Goal: Task Accomplishment & Management: Use online tool/utility

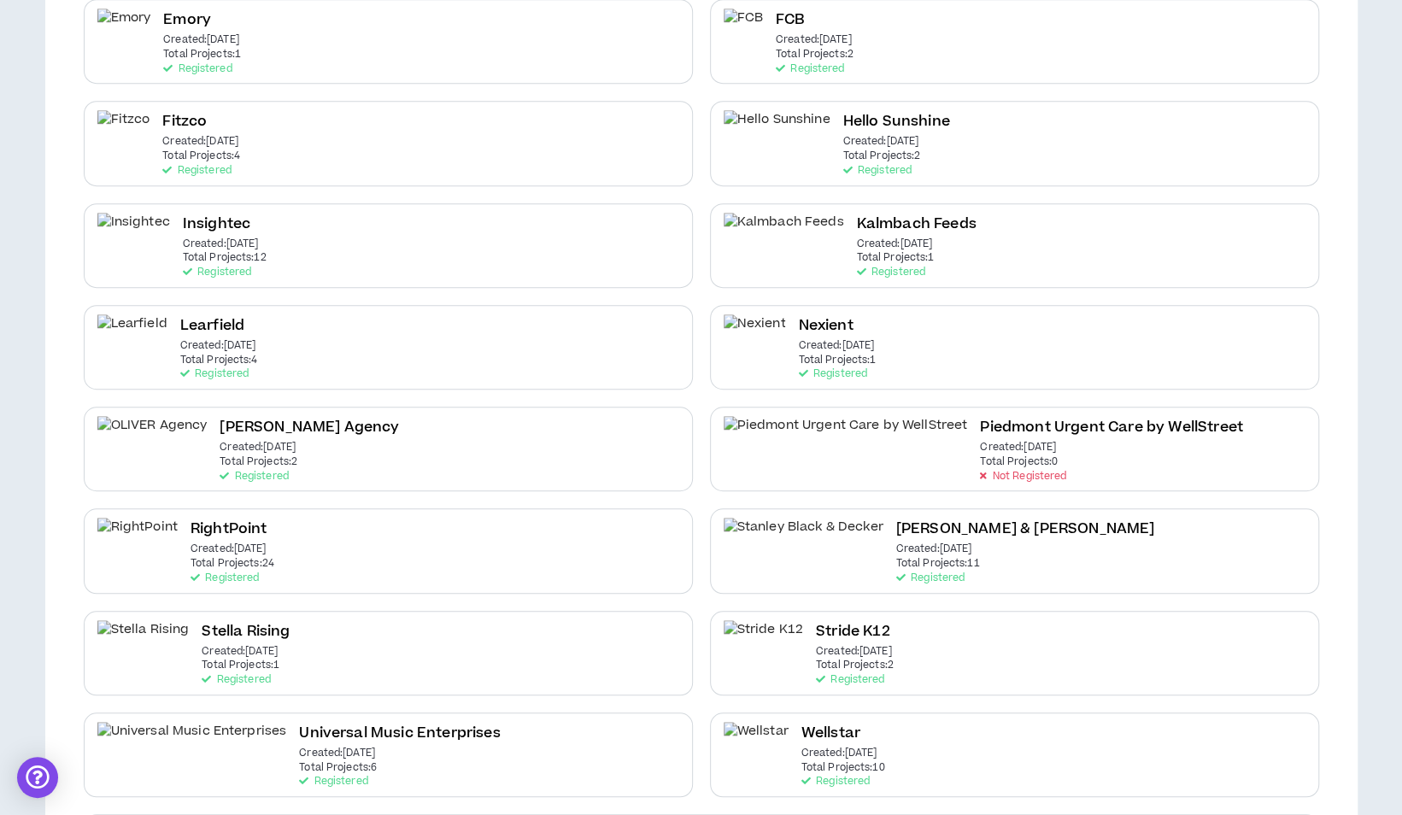
scroll to position [631, 0]
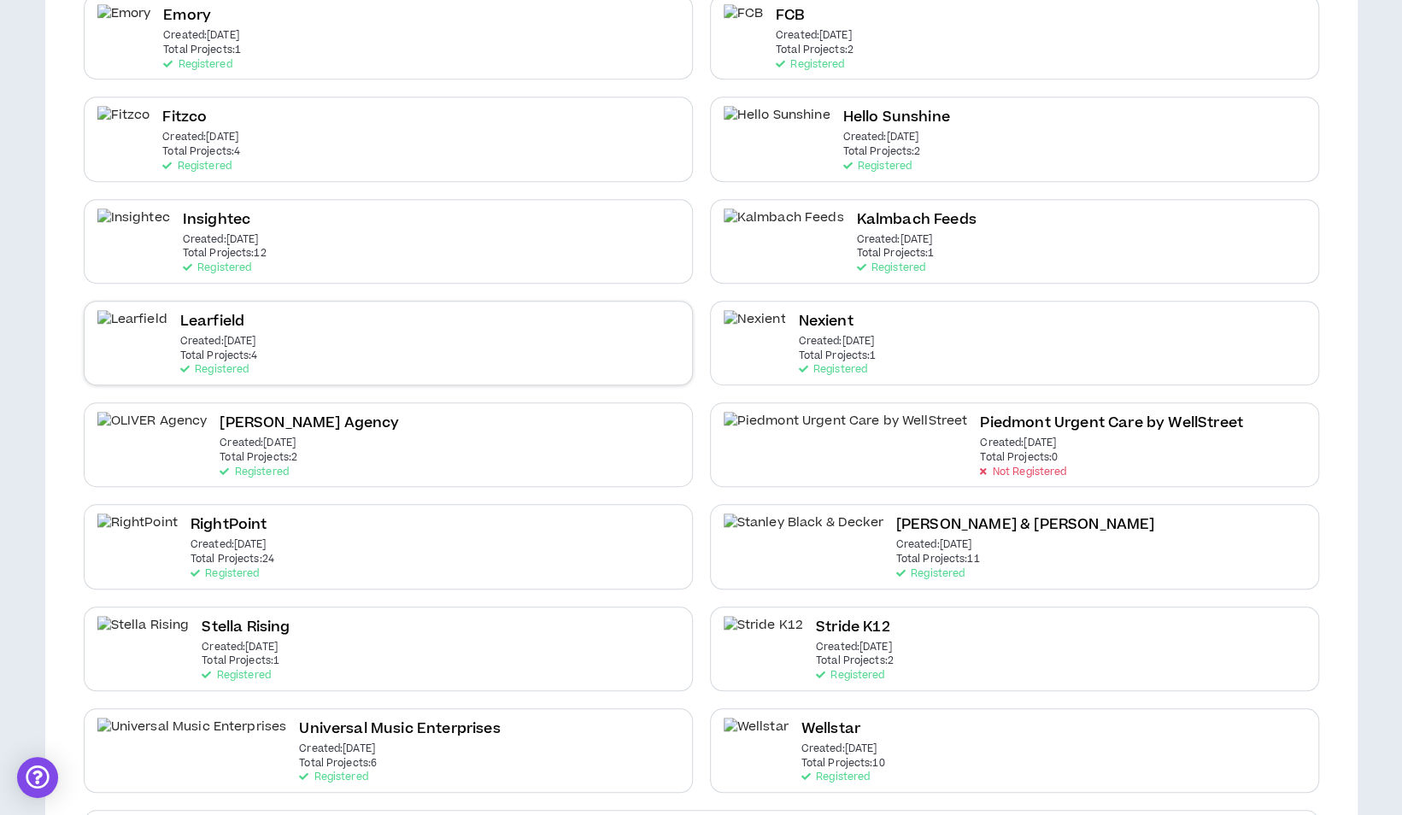
click at [386, 354] on div "Learfield Created: [DATE] Total Projects: 4 Registered" at bounding box center [388, 343] width 609 height 85
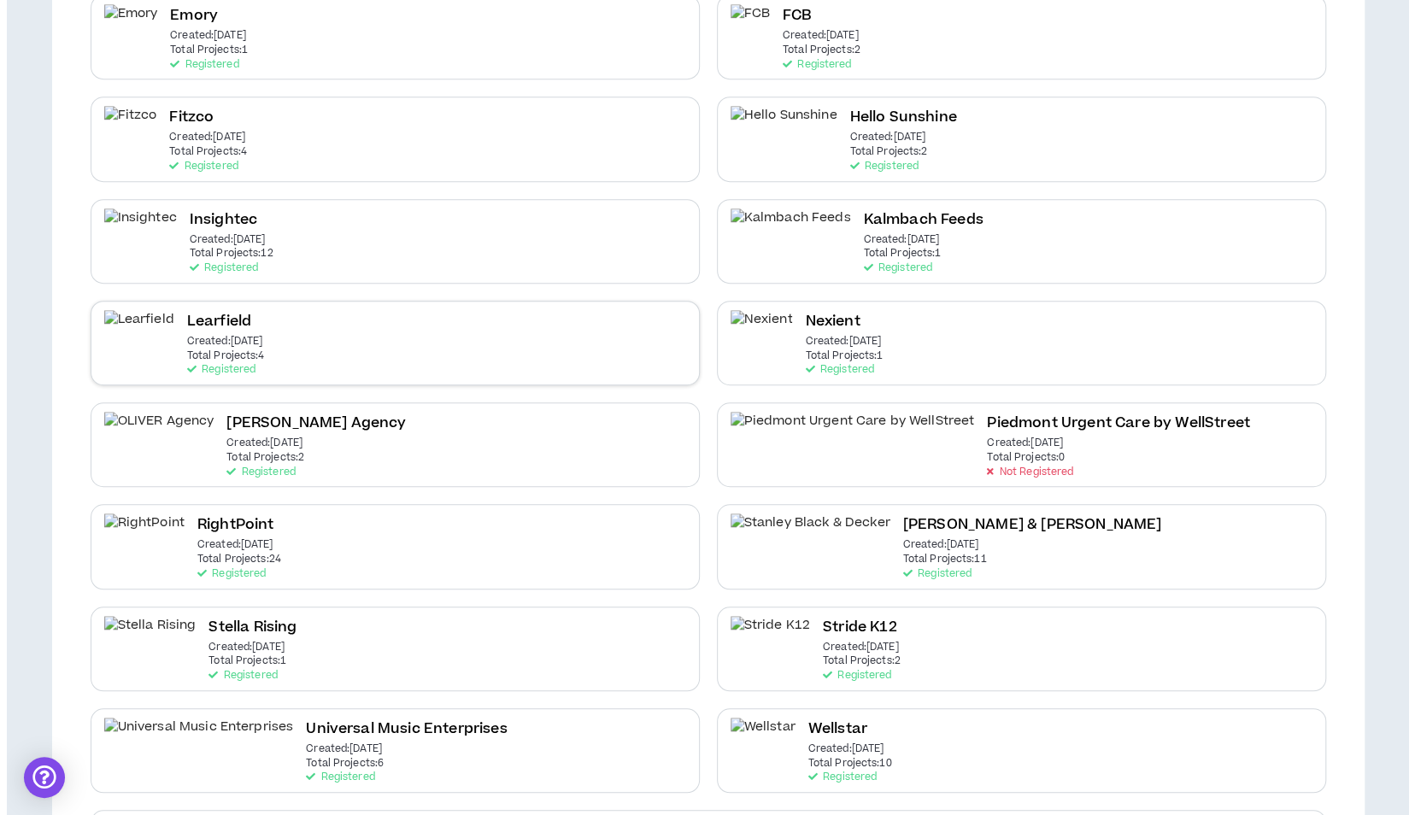
scroll to position [0, 0]
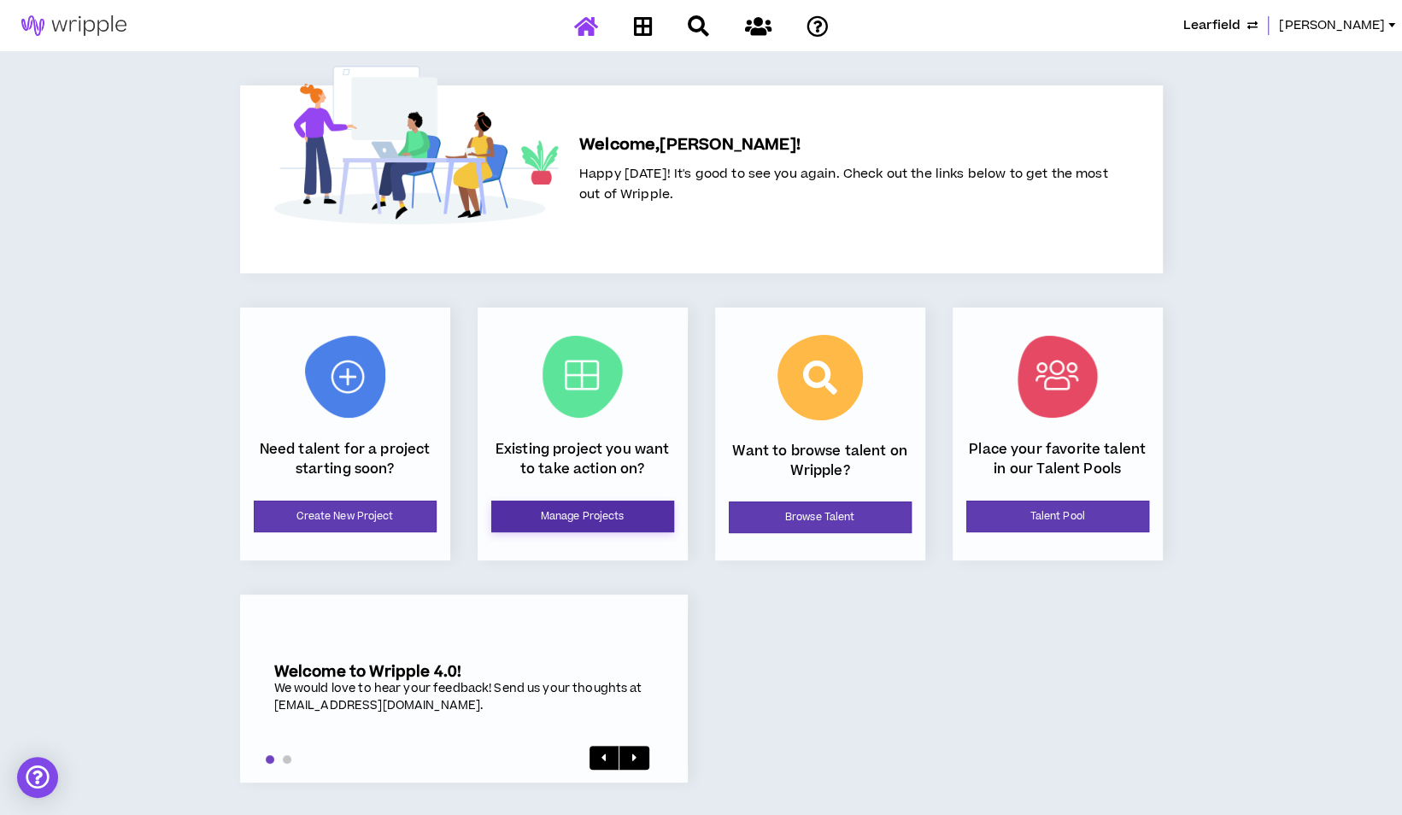
click at [612, 502] on link "Manage Projects" at bounding box center [582, 517] width 183 height 32
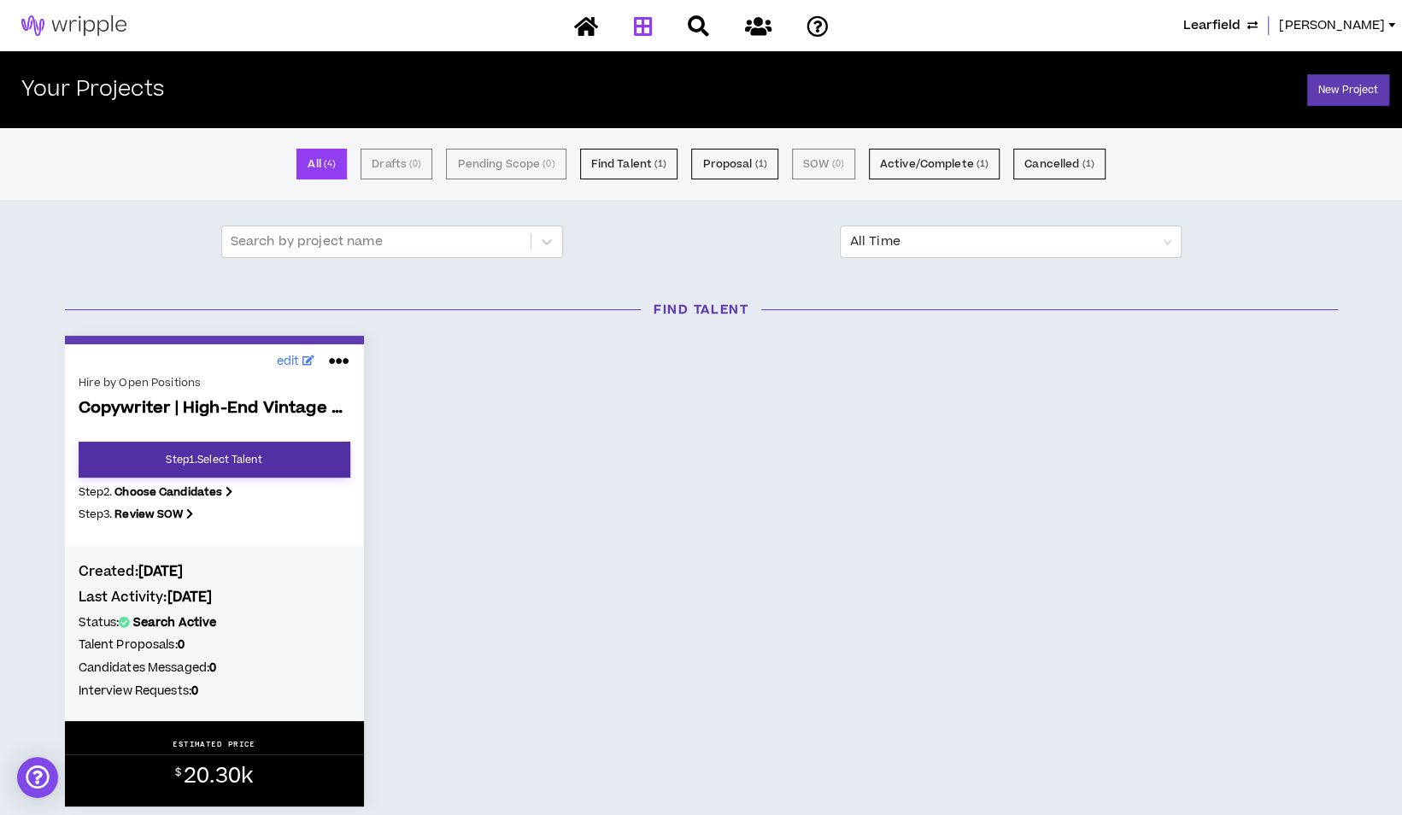
click at [233, 453] on link "Step 1 . Select Talent" at bounding box center [215, 460] width 272 height 36
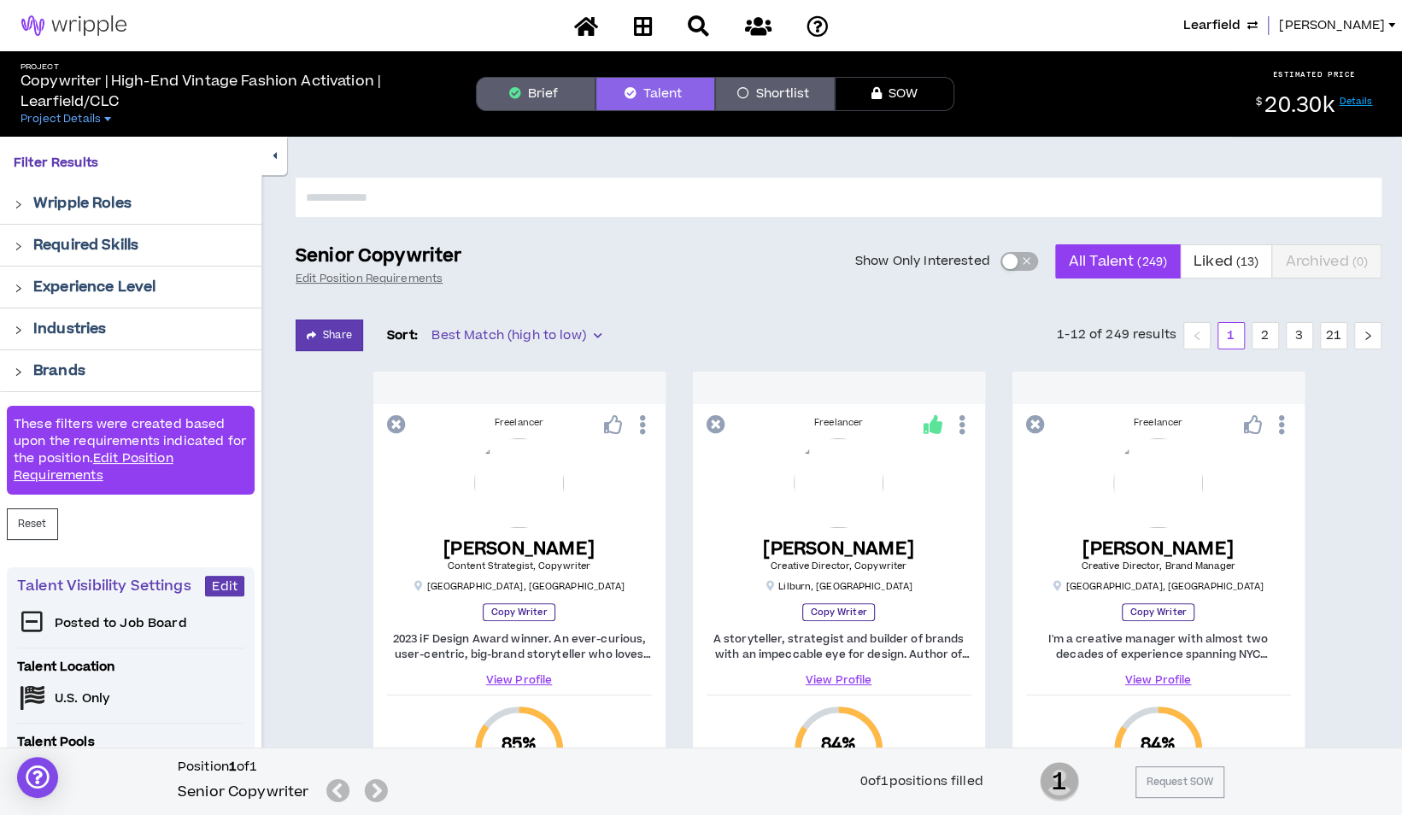
click at [1361, 21] on span "[PERSON_NAME]" at bounding box center [1332, 25] width 106 height 19
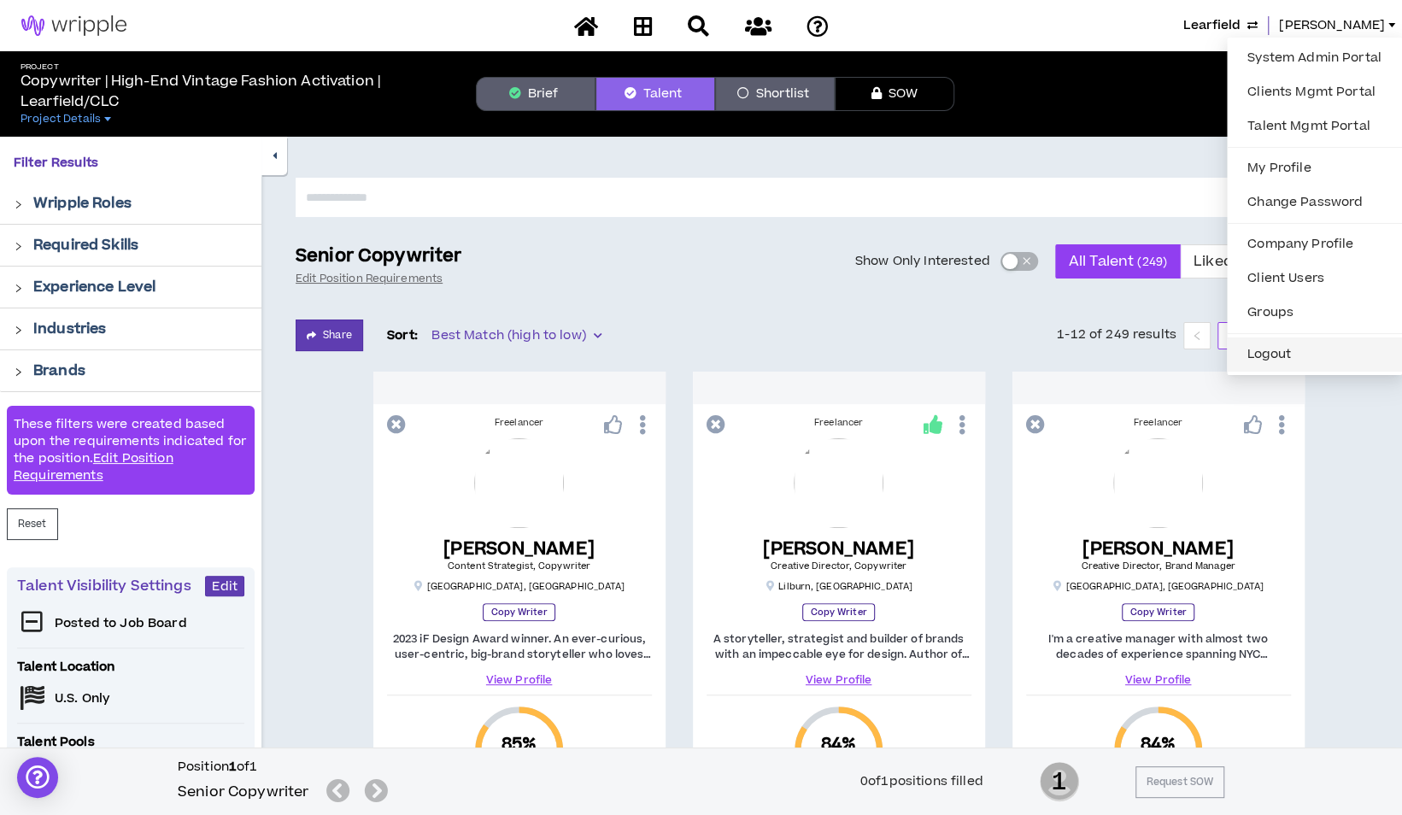
click at [1256, 343] on button "Logout" at bounding box center [1314, 355] width 155 height 26
